Goal: Task Accomplishment & Management: Manage account settings

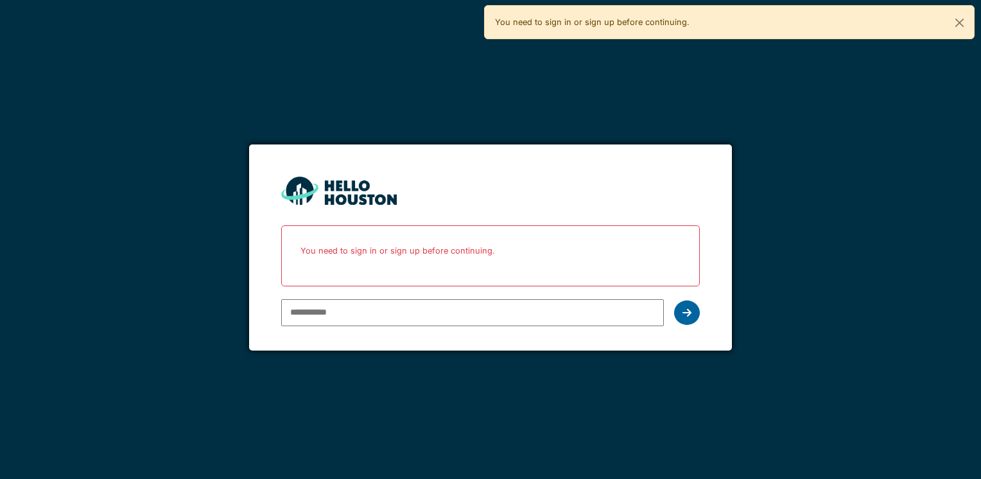
type input "**********"
click at [691, 307] on icon at bounding box center [686, 312] width 9 height 10
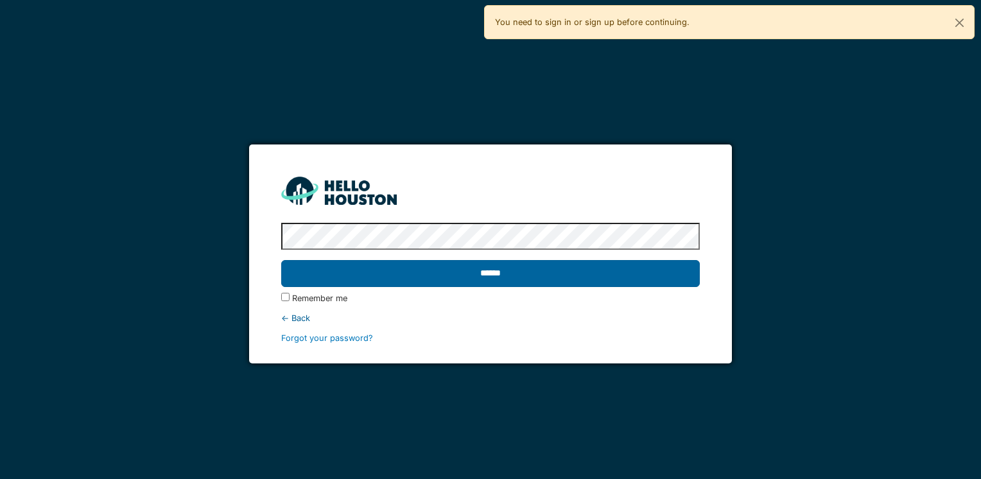
click at [523, 277] on input "******" at bounding box center [490, 273] width 418 height 27
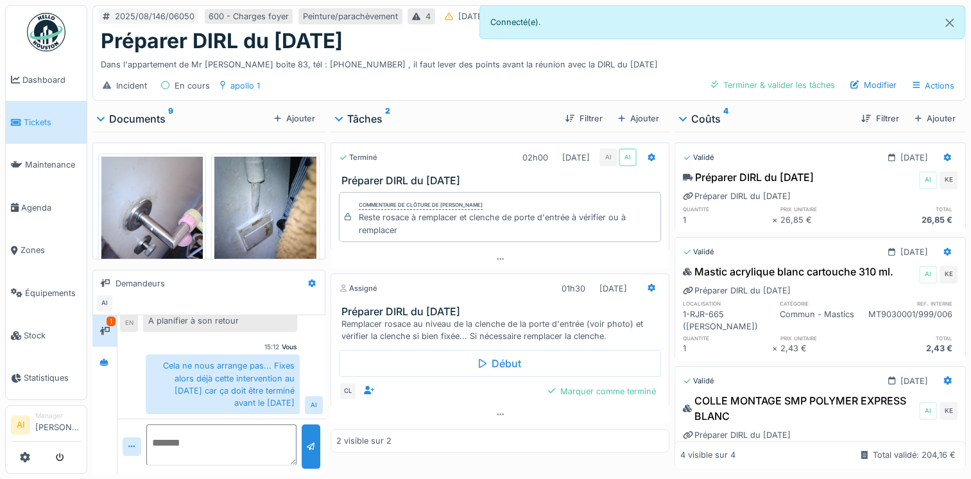
scroll to position [10, 0]
click at [108, 327] on icon at bounding box center [105, 331] width 10 height 8
click at [106, 354] on div at bounding box center [104, 362] width 18 height 16
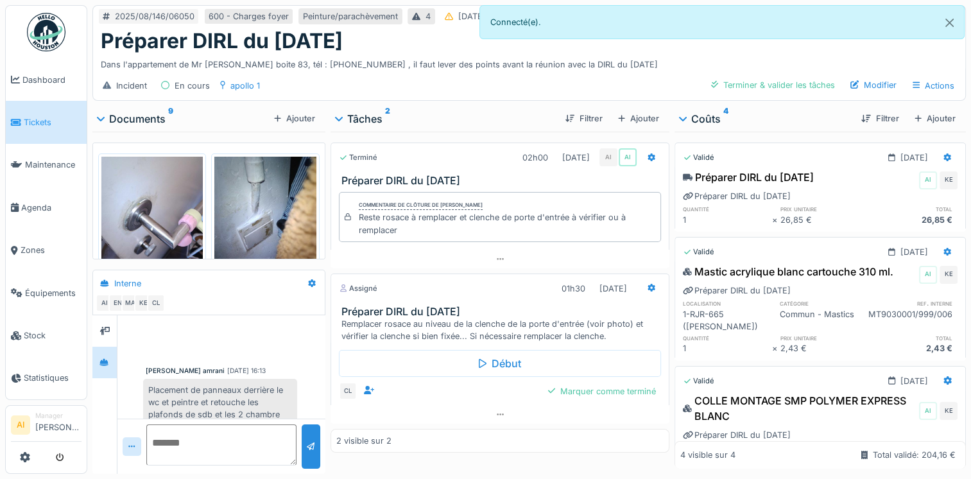
scroll to position [0, 0]
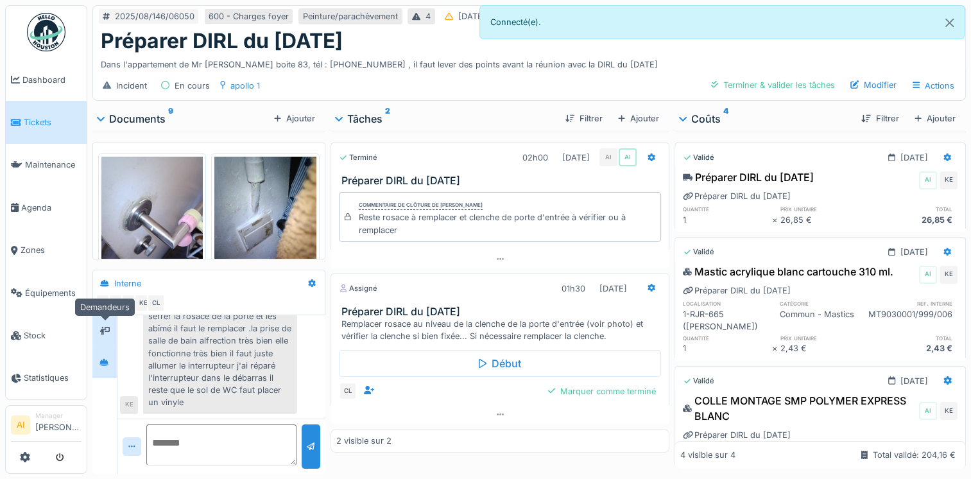
click at [106, 329] on div at bounding box center [104, 330] width 19 height 21
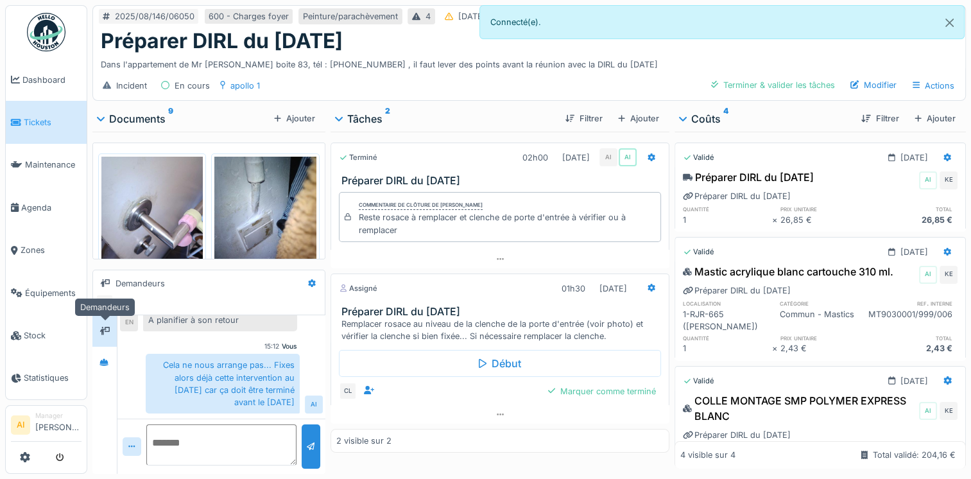
scroll to position [94, 0]
click at [648, 284] on icon at bounding box center [652, 288] width 8 height 8
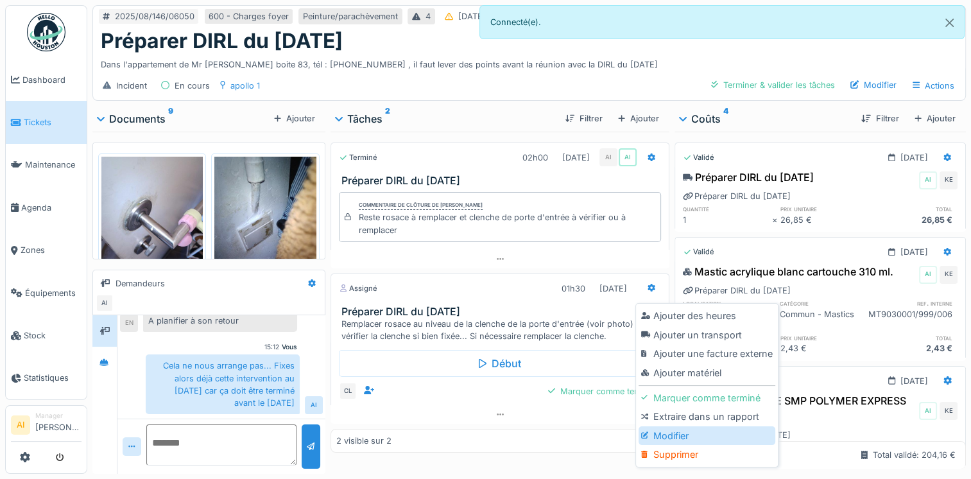
click at [666, 426] on div "Modifier" at bounding box center [707, 435] width 137 height 19
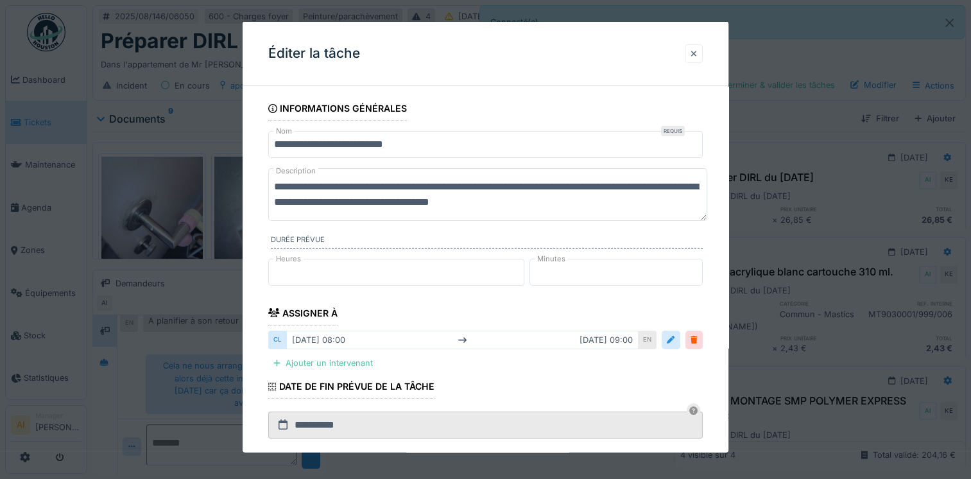
click at [696, 56] on div at bounding box center [694, 53] width 6 height 12
